Goal: Information Seeking & Learning: Learn about a topic

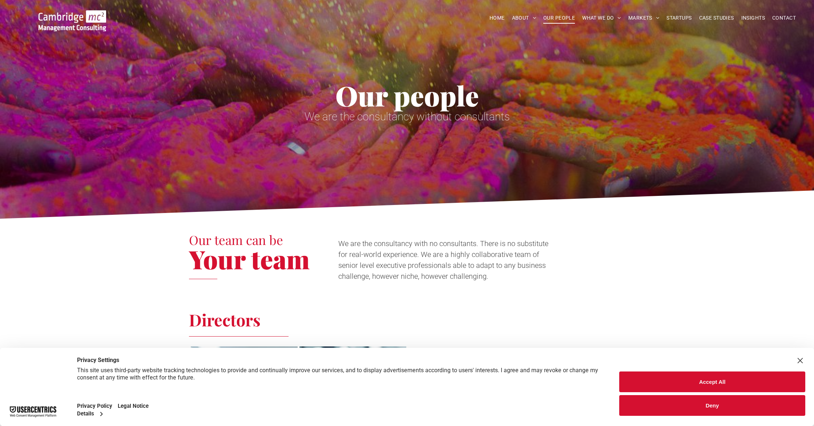
scroll to position [32, 0]
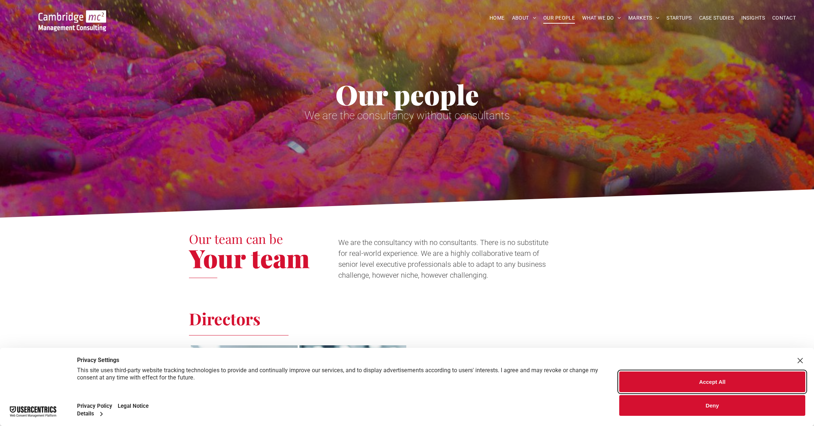
click at [662, 386] on button "Accept All" at bounding box center [712, 381] width 186 height 21
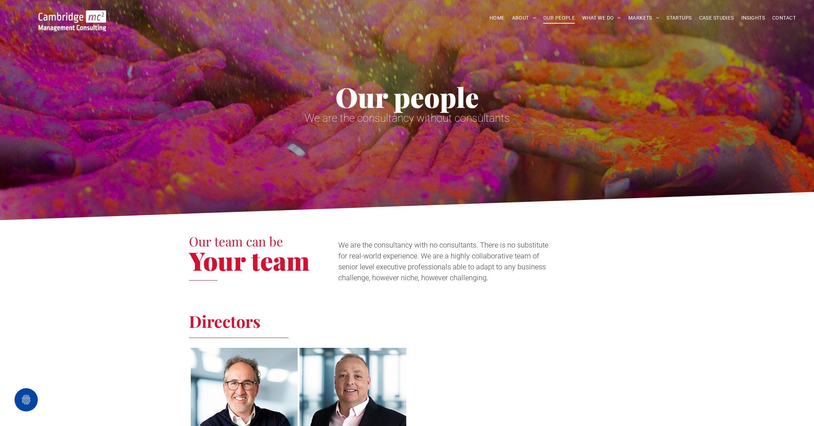
scroll to position [40, 0]
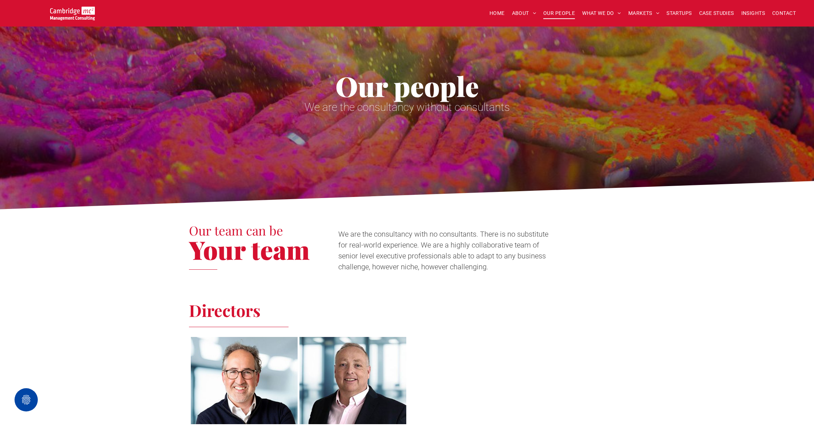
click at [248, 347] on link at bounding box center [243, 380] width 113 height 92
